Goal: Task Accomplishment & Management: Complete application form

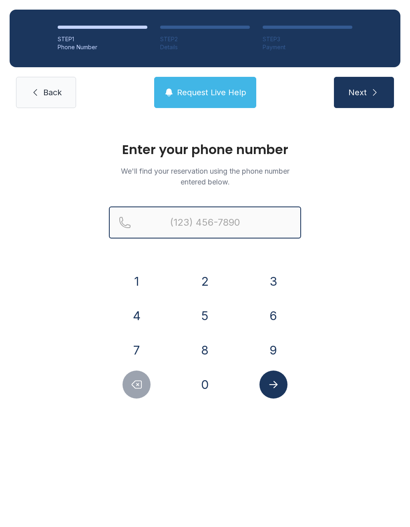
click at [200, 224] on input "Reservation phone number" at bounding box center [205, 222] width 192 height 32
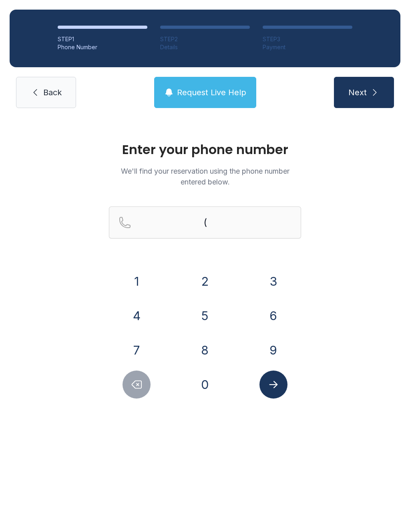
click at [136, 317] on button "4" at bounding box center [136, 316] width 28 height 28
click at [206, 384] on button "0" at bounding box center [205, 384] width 28 height 28
click at [142, 354] on button "7" at bounding box center [136, 350] width 28 height 28
click at [206, 314] on button "5" at bounding box center [205, 316] width 28 height 28
click at [271, 316] on button "6" at bounding box center [273, 316] width 28 height 28
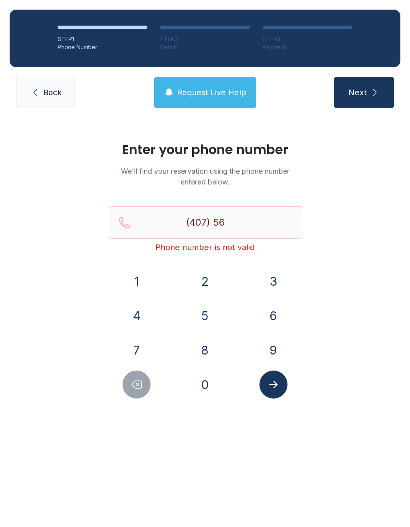
click at [272, 356] on button "9" at bounding box center [273, 350] width 28 height 28
click at [274, 317] on button "6" at bounding box center [273, 316] width 28 height 28
click at [140, 315] on button "4" at bounding box center [136, 316] width 28 height 28
click at [276, 348] on button "9" at bounding box center [273, 350] width 28 height 28
click at [274, 280] on button "3" at bounding box center [273, 281] width 28 height 28
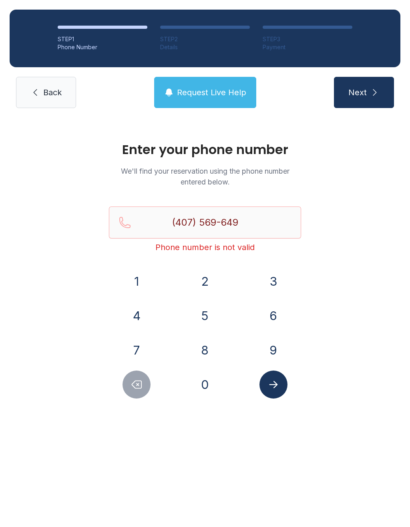
type input "[PHONE_NUMBER]"
click at [279, 376] on button "Submit lookup form" at bounding box center [273, 384] width 28 height 28
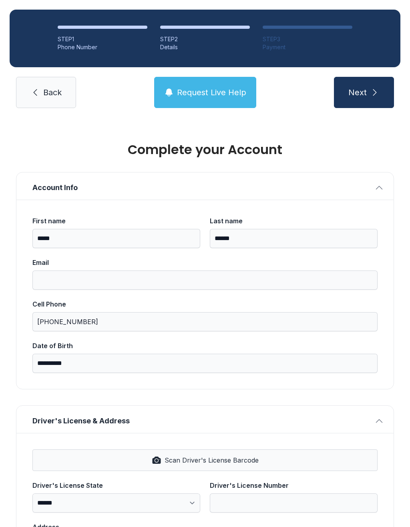
click at [276, 385] on div "**********" at bounding box center [204, 294] width 377 height 189
click at [212, 94] on span "Request Live Help" at bounding box center [211, 92] width 69 height 11
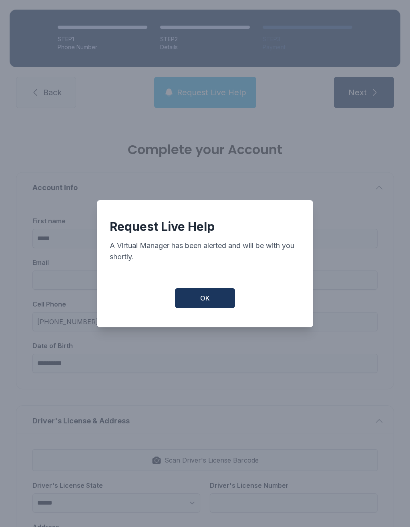
click at [211, 302] on button "OK" at bounding box center [205, 298] width 60 height 20
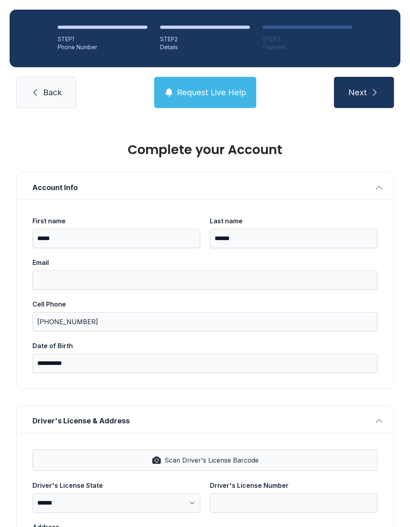
click at [52, 95] on span "Back" at bounding box center [52, 92] width 18 height 11
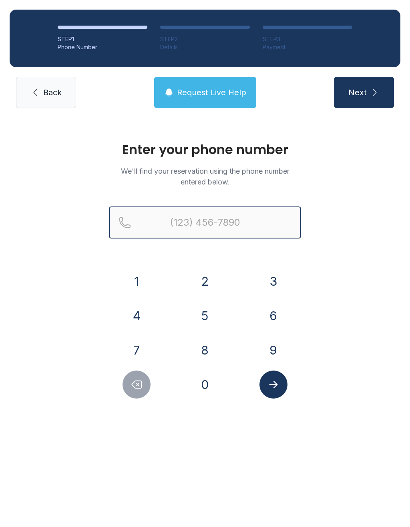
click at [269, 228] on input "Reservation phone number" at bounding box center [205, 222] width 192 height 32
type input "("
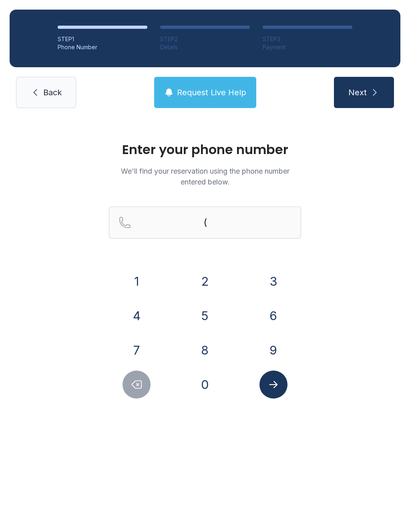
click at [38, 96] on icon at bounding box center [35, 93] width 10 height 10
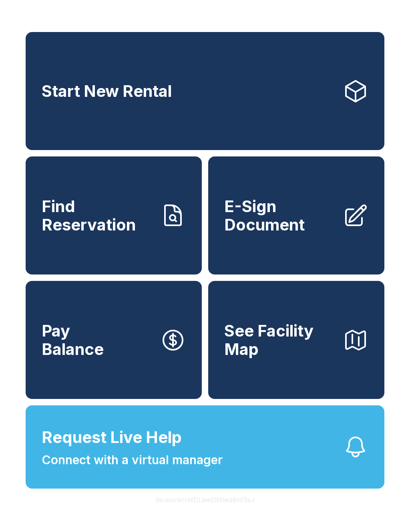
click at [288, 233] on span "E-Sign Document" at bounding box center [280, 215] width 112 height 36
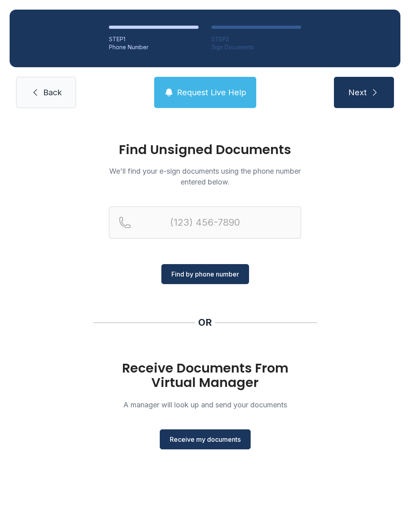
click at [227, 432] on button "Receive my documents" at bounding box center [205, 439] width 91 height 20
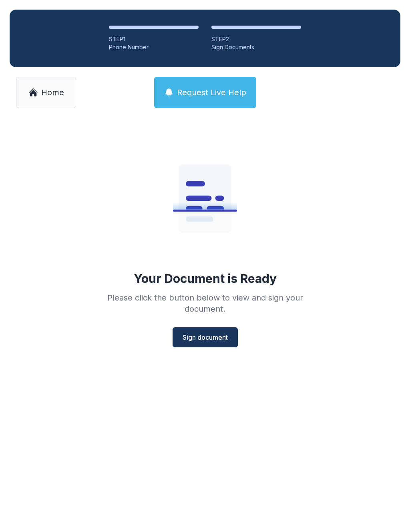
click at [213, 330] on button "Sign document" at bounding box center [204, 337] width 65 height 20
click at [45, 94] on span "Home" at bounding box center [52, 92] width 23 height 11
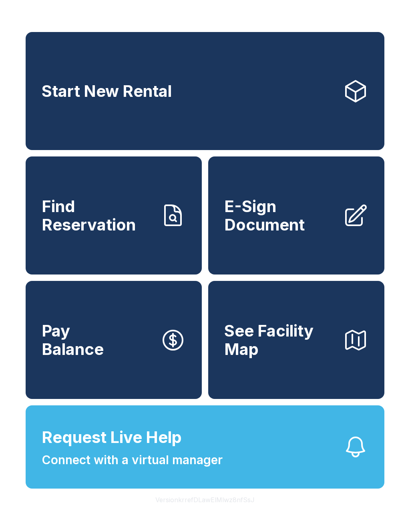
click at [292, 234] on span "E-Sign Document" at bounding box center [280, 215] width 112 height 36
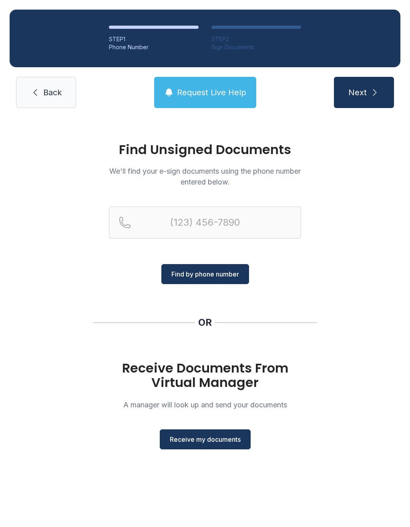
click at [53, 91] on span "Back" at bounding box center [52, 92] width 18 height 11
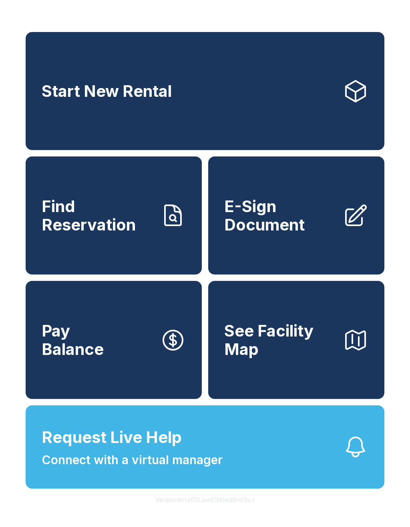
click at [285, 234] on span "E-Sign Document" at bounding box center [280, 215] width 112 height 36
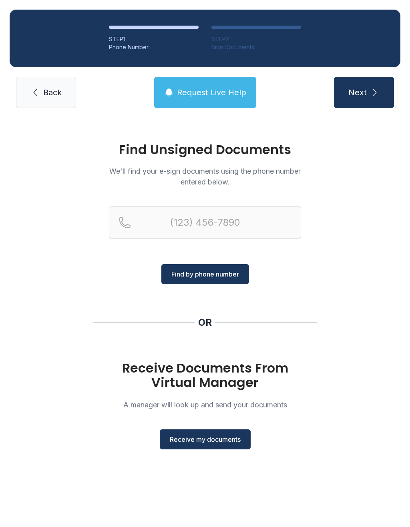
click at [227, 441] on span "Receive my documents" at bounding box center [205, 439] width 71 height 10
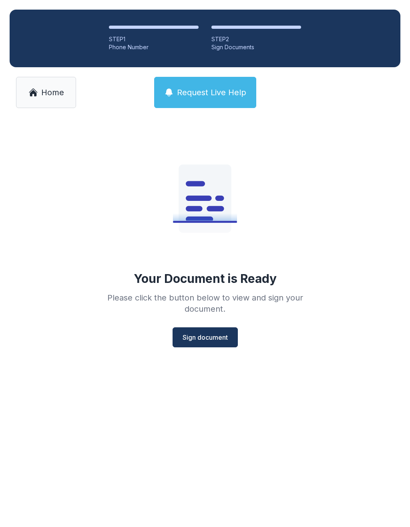
click at [219, 345] on button "Sign document" at bounding box center [204, 337] width 65 height 20
click at [55, 96] on span "Home" at bounding box center [52, 92] width 23 height 11
